Goal: Find specific page/section: Locate a particular part of the current website

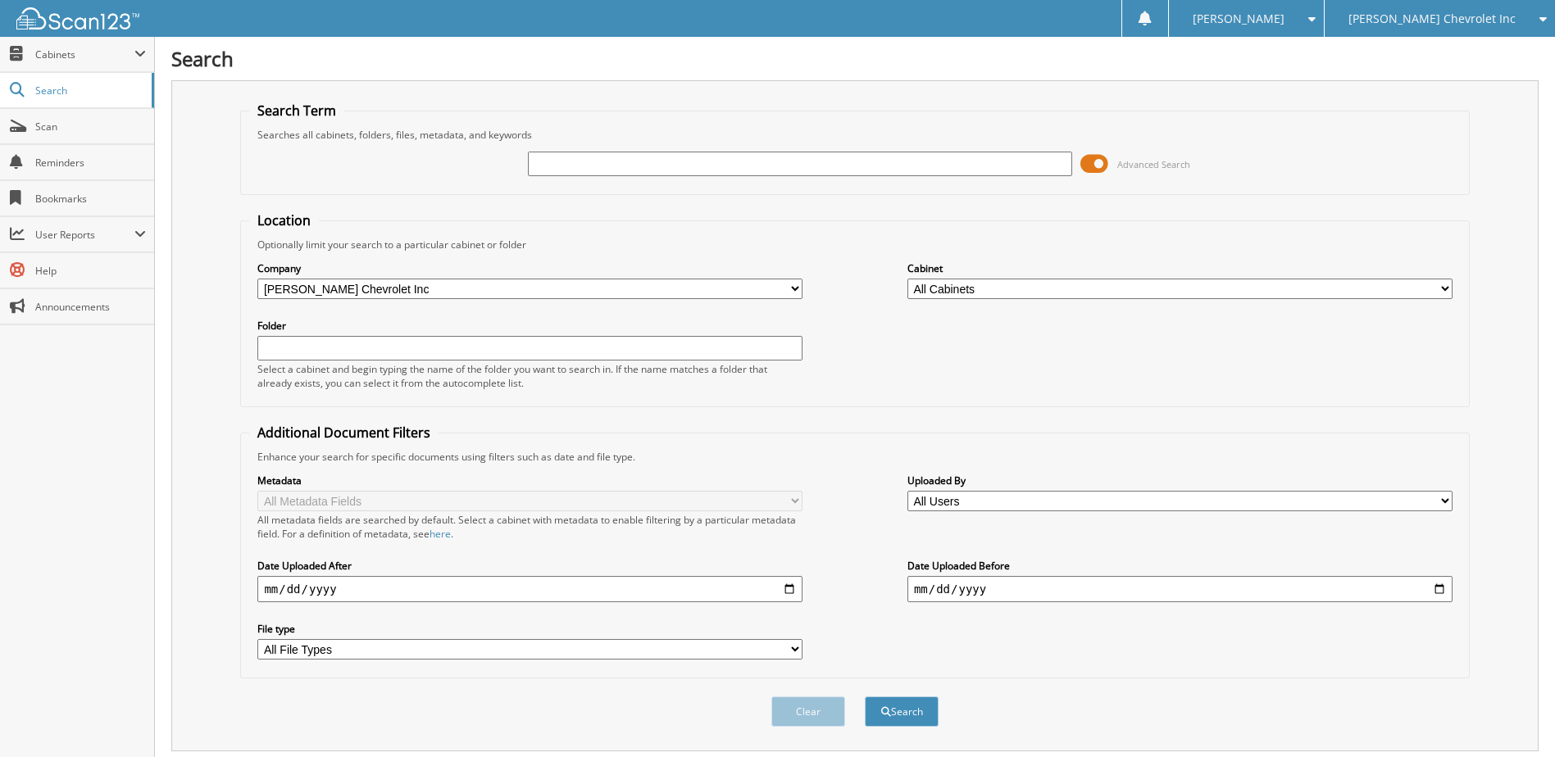
click at [574, 171] on input "text" at bounding box center [800, 164] width 545 height 25
type input "232652"
click at [865, 697] on button "Search" at bounding box center [902, 712] width 74 height 30
click at [1087, 162] on span at bounding box center [1094, 164] width 28 height 25
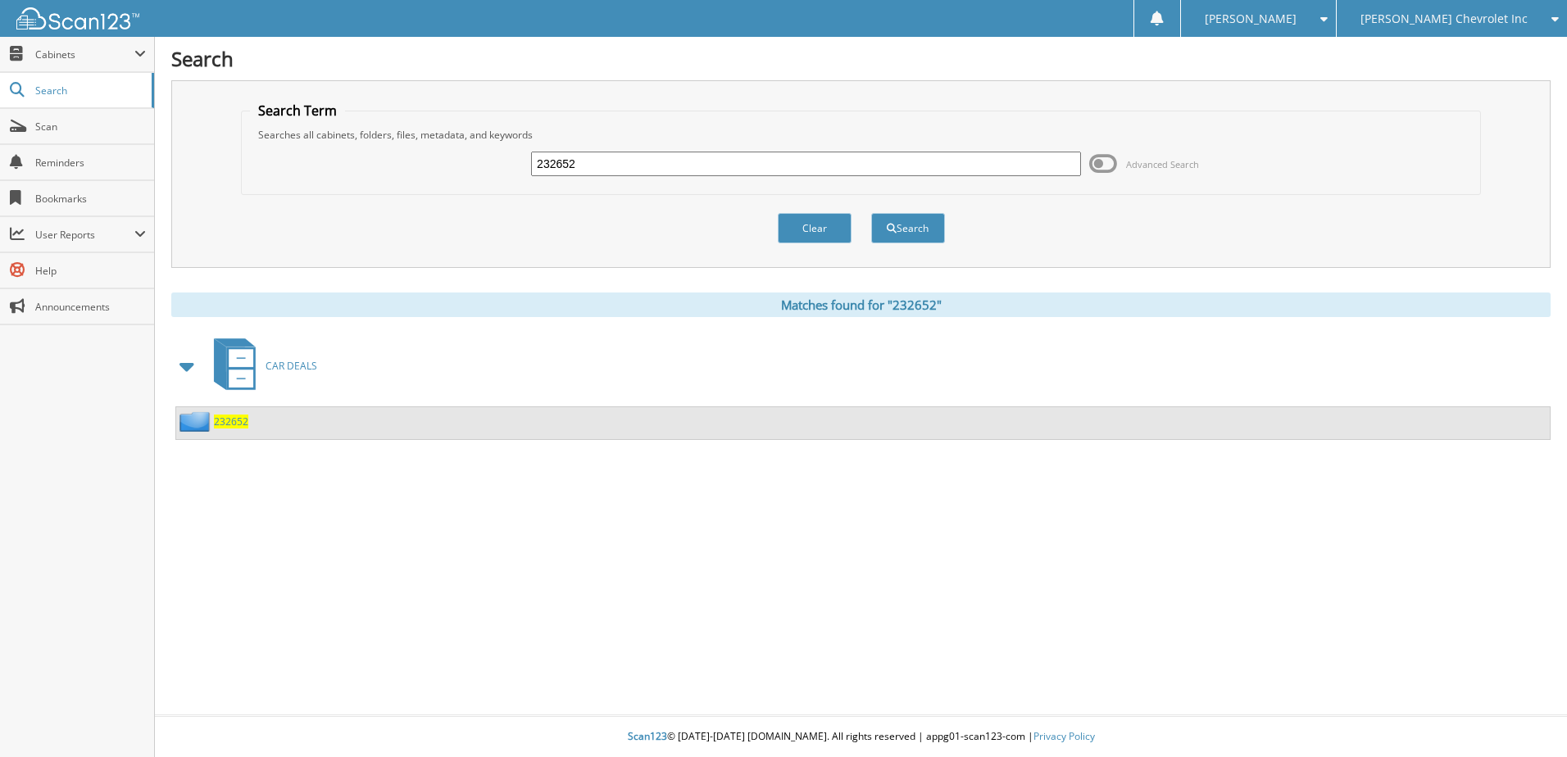
click at [228, 421] on span "232652" at bounding box center [231, 422] width 34 height 14
